Goal: Transaction & Acquisition: Book appointment/travel/reservation

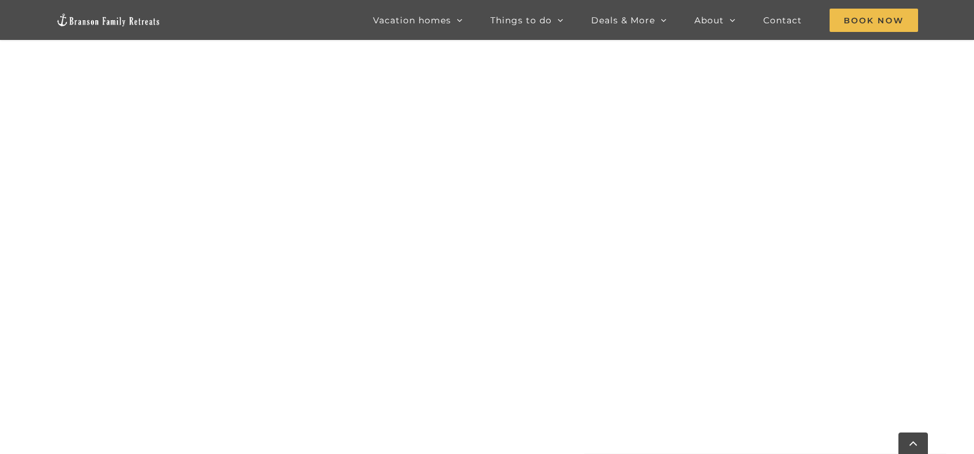
scroll to position [1041, 0]
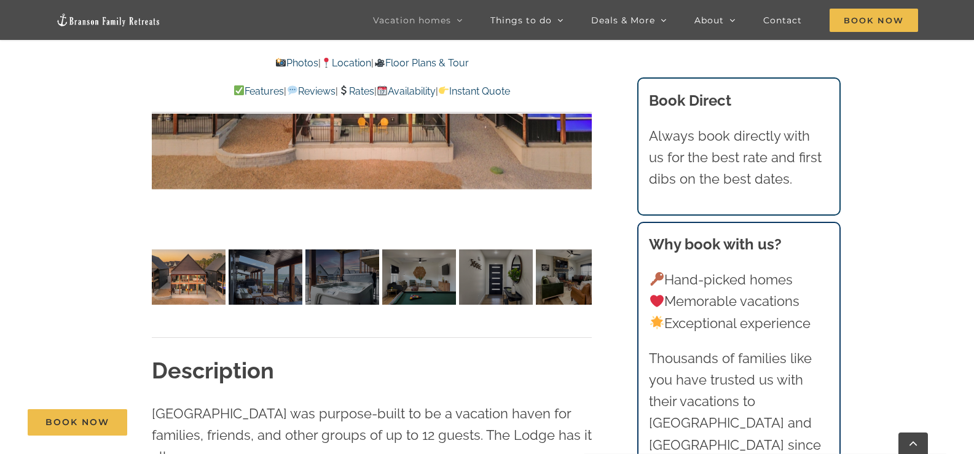
scroll to position [955, 0]
drag, startPoint x: 380, startPoint y: 157, endPoint x: 371, endPoint y: 171, distance: 16.9
click at [380, 156] on div at bounding box center [372, 64] width 440 height 361
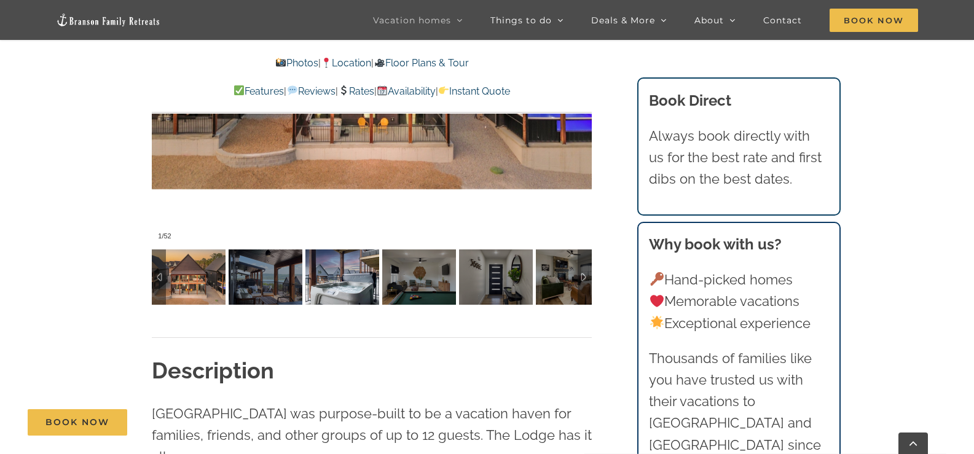
click at [336, 283] on img at bounding box center [342, 277] width 74 height 55
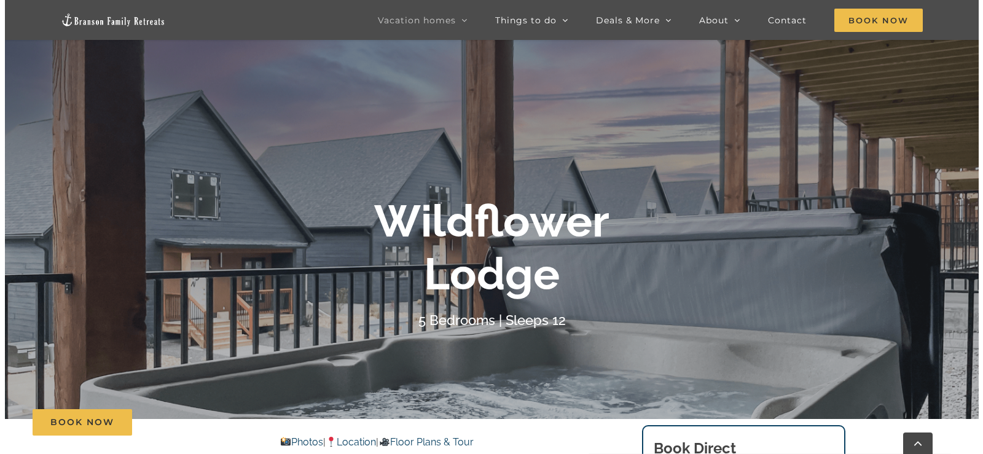
scroll to position [0, 0]
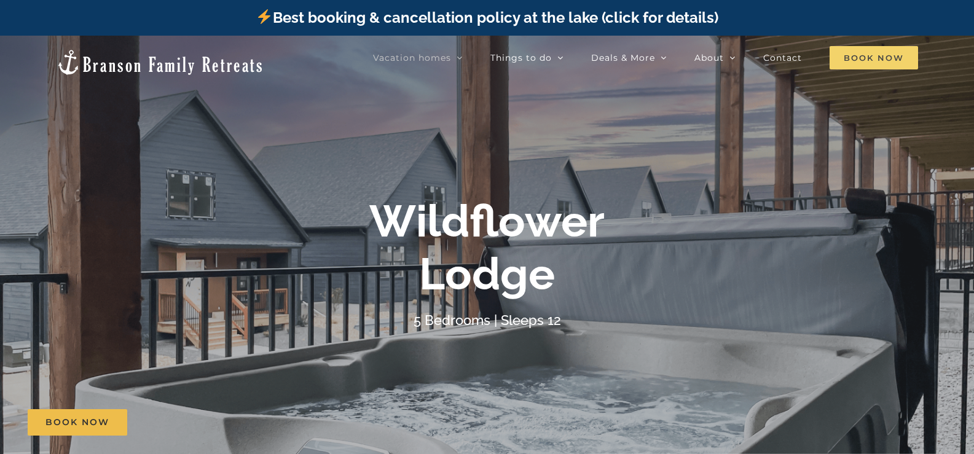
click at [899, 59] on span "Book Now" at bounding box center [874, 57] width 89 height 23
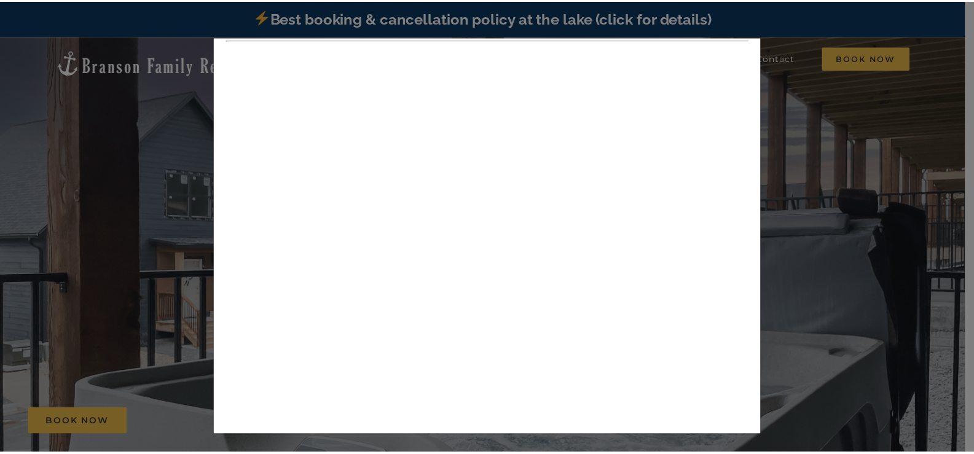
scroll to position [277, 0]
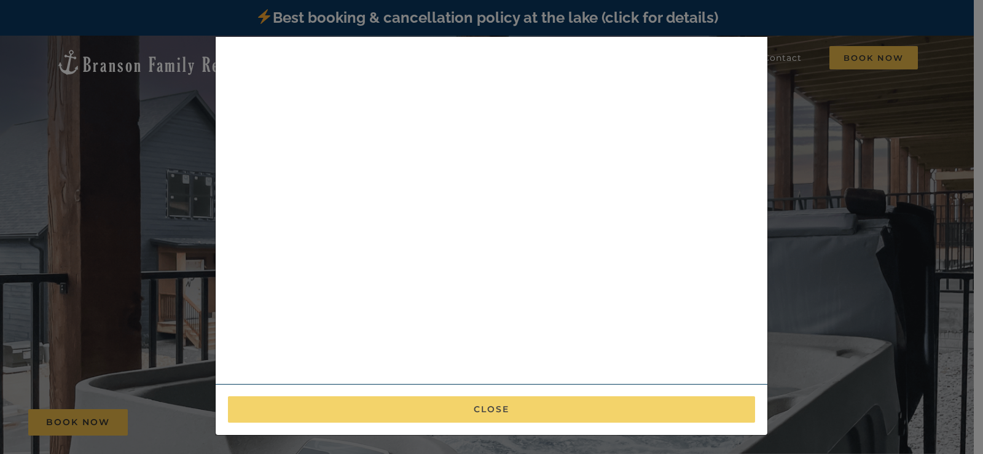
click at [510, 411] on button "Close" at bounding box center [491, 409] width 527 height 26
